Goal: Transaction & Acquisition: Download file/media

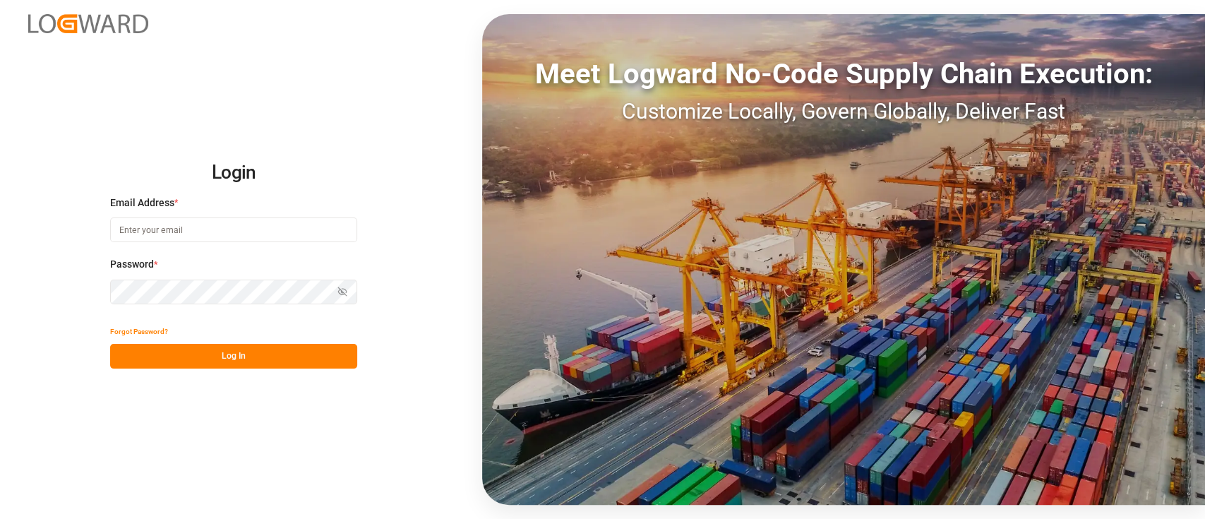
type input "[PERSON_NAME][EMAIL_ADDRESS][PERSON_NAME][DOMAIN_NAME]"
click at [253, 358] on button "Log In" at bounding box center [233, 356] width 247 height 25
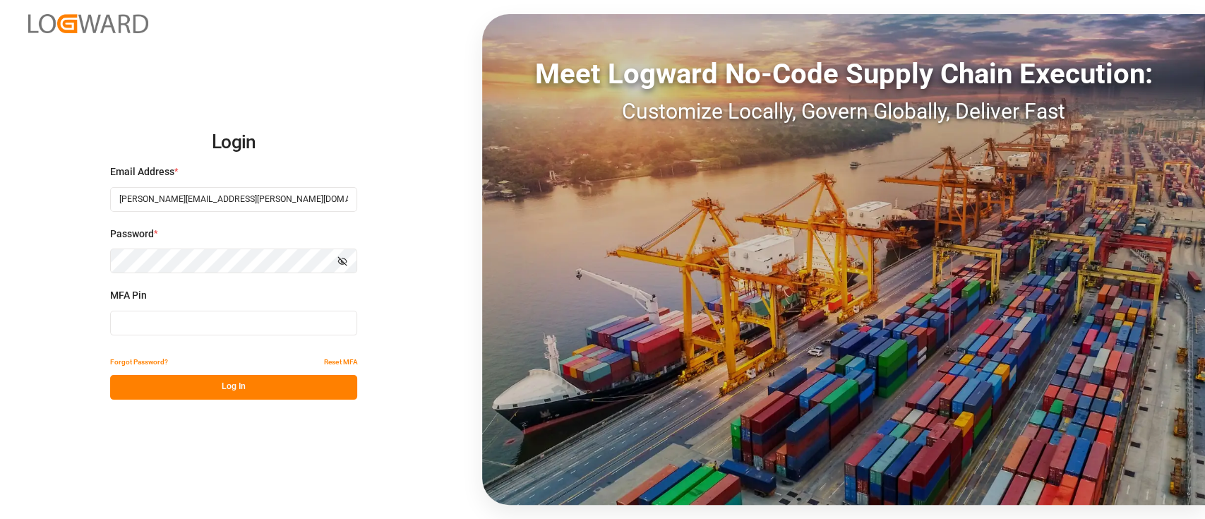
click at [182, 326] on input at bounding box center [233, 323] width 247 height 25
click at [188, 325] on input at bounding box center [233, 323] width 247 height 25
type input "498497"
click at [237, 390] on button "Log In" at bounding box center [233, 387] width 247 height 25
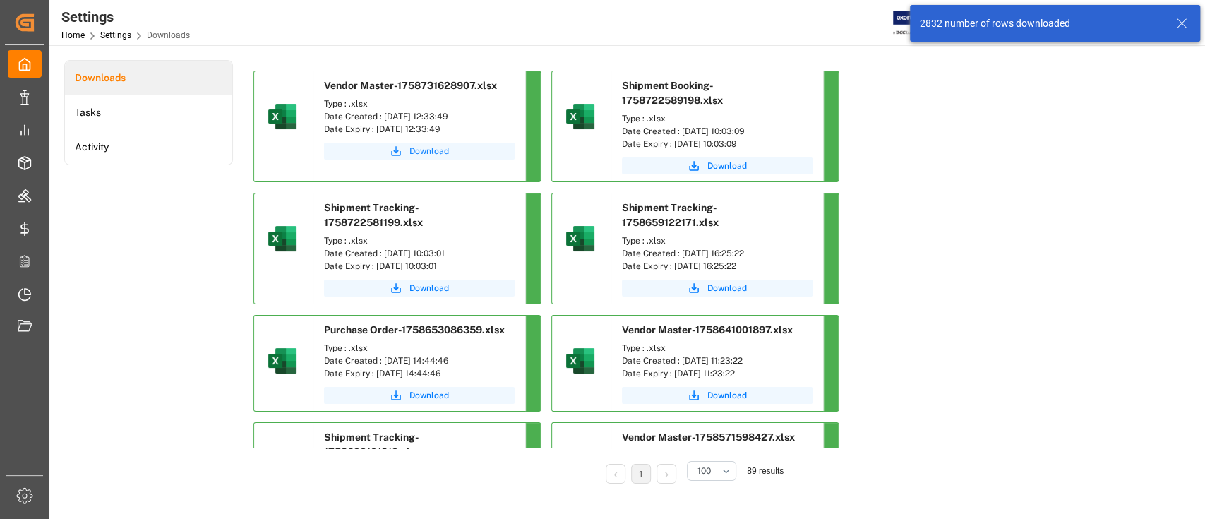
click at [418, 150] on span "Download" at bounding box center [429, 151] width 40 height 13
